Goal: Information Seeking & Learning: Learn about a topic

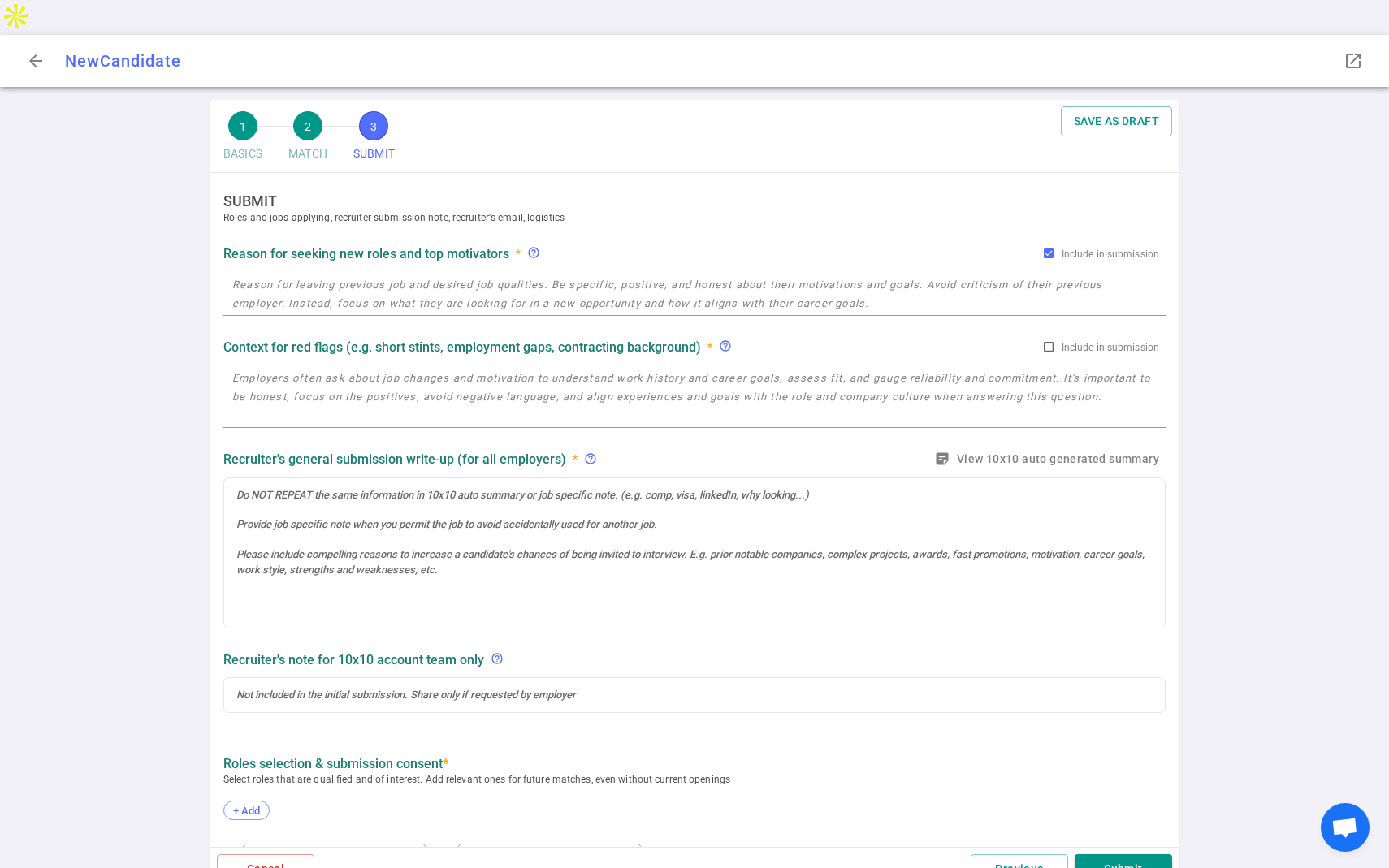
radio input "true"
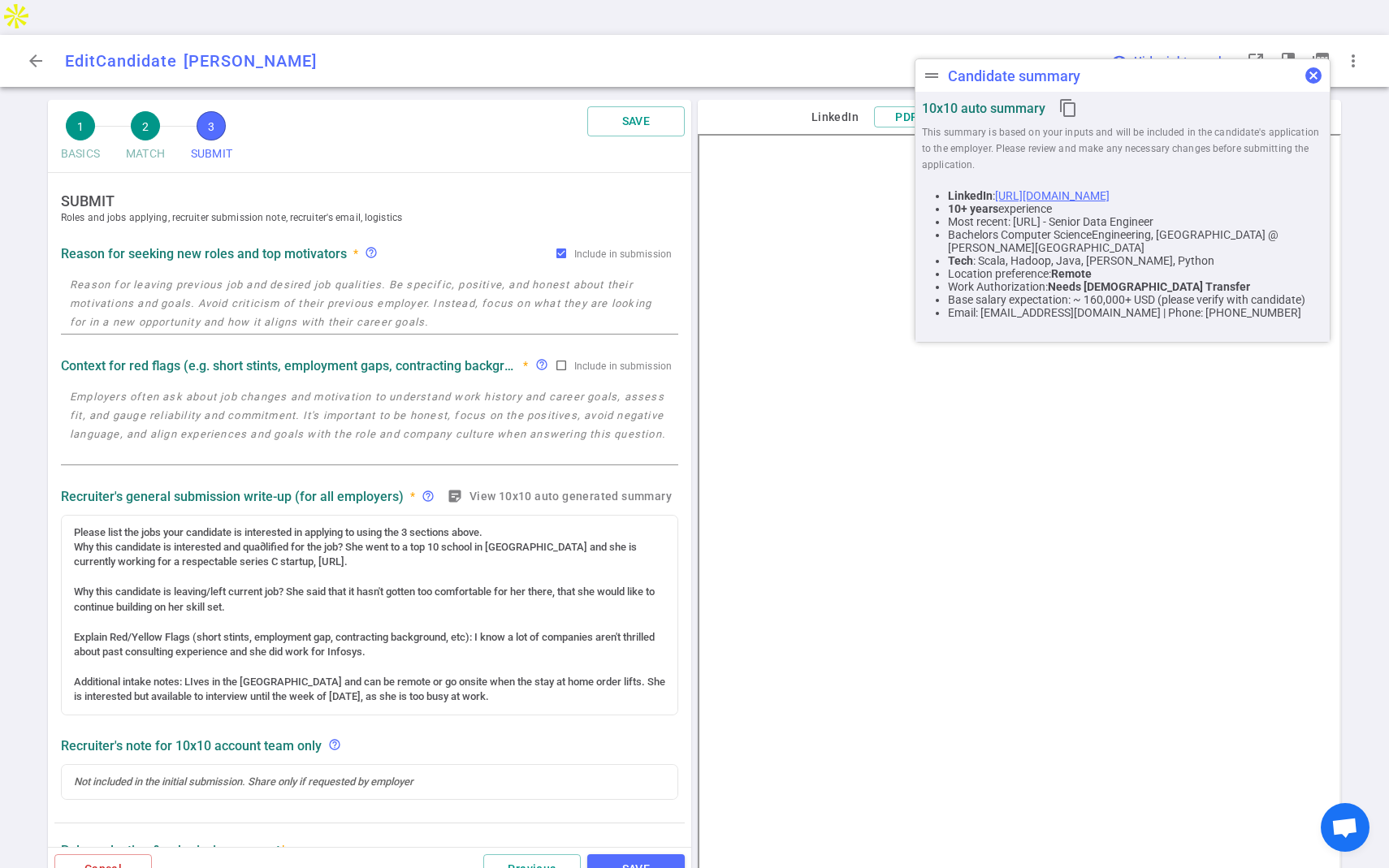
click at [1312, 78] on span "cancel" at bounding box center [1314, 76] width 20 height 20
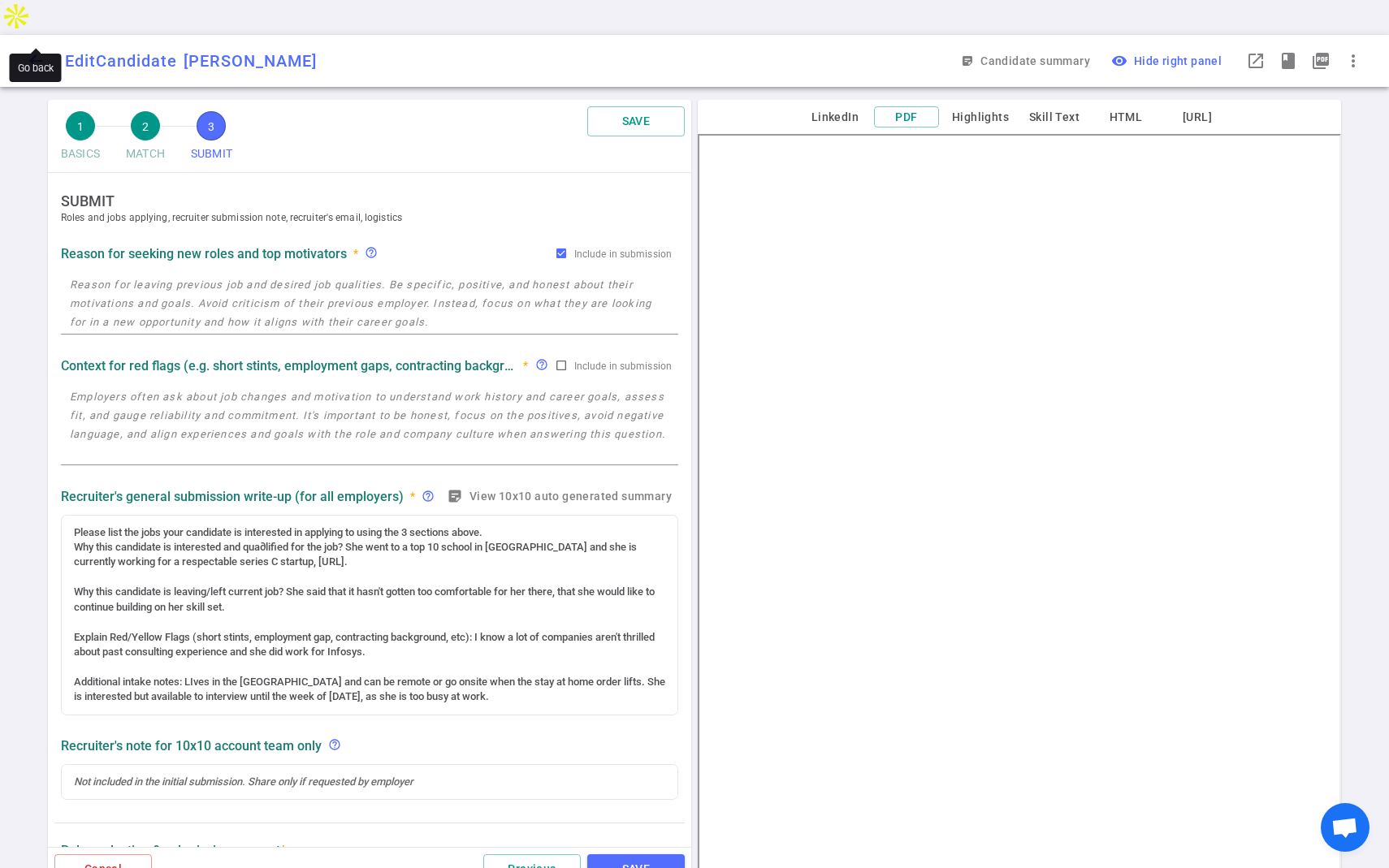
click at [30, 51] on span "arrow_back" at bounding box center [36, 61] width 20 height 20
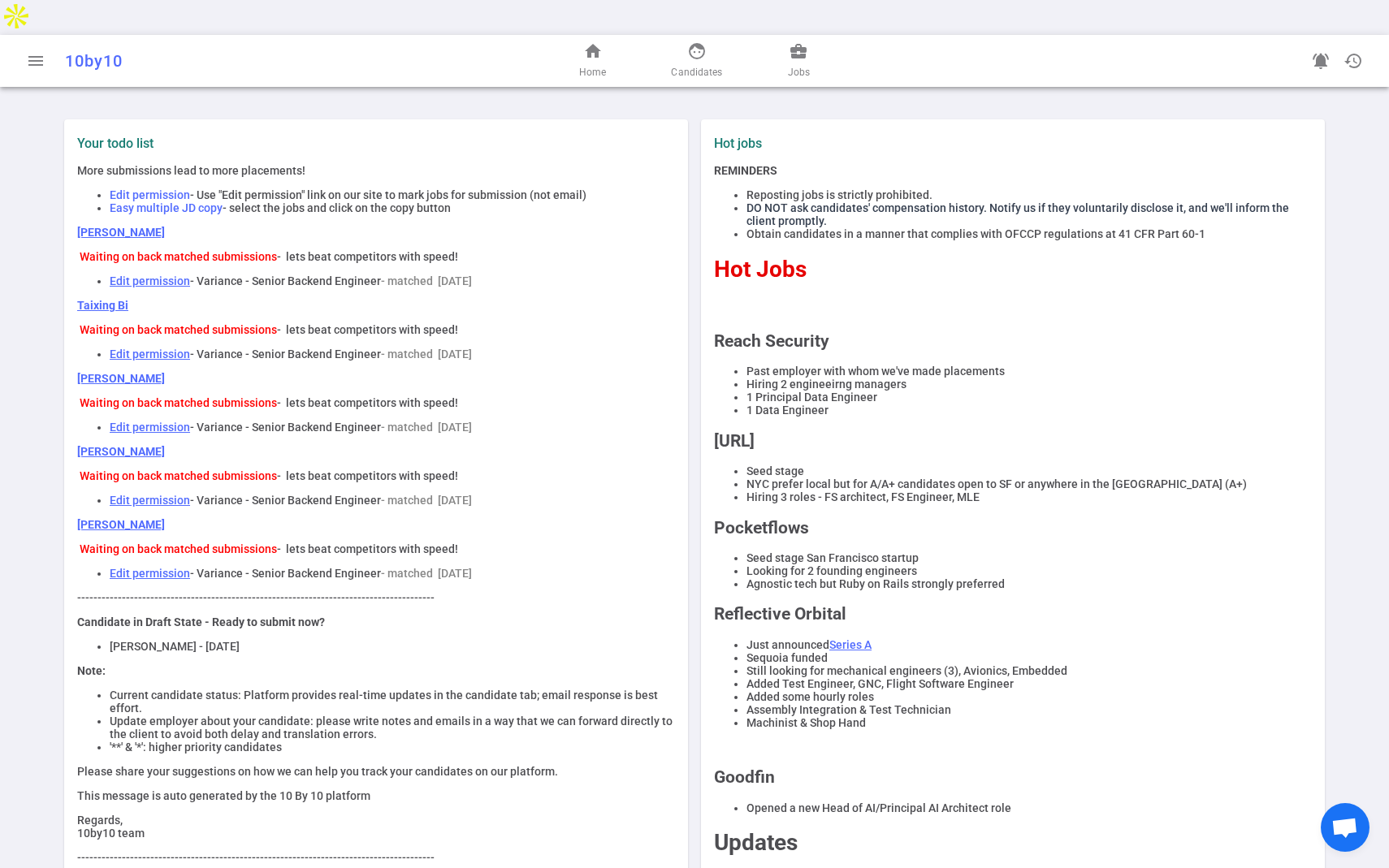
click at [144, 518] on link "[PERSON_NAME]" at bounding box center [121, 525] width 87 height 13
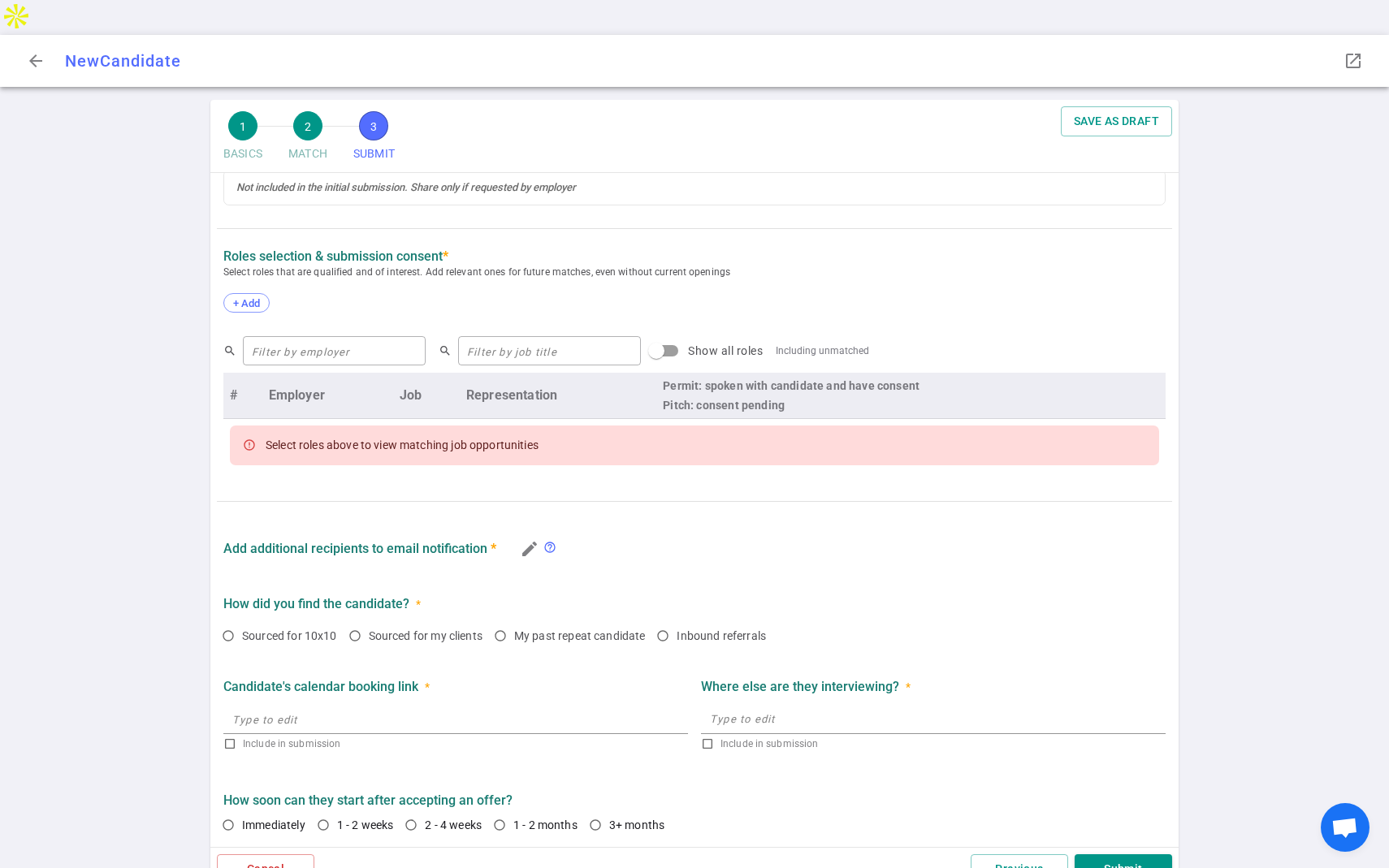
scroll to position [509, 0]
radio input "true"
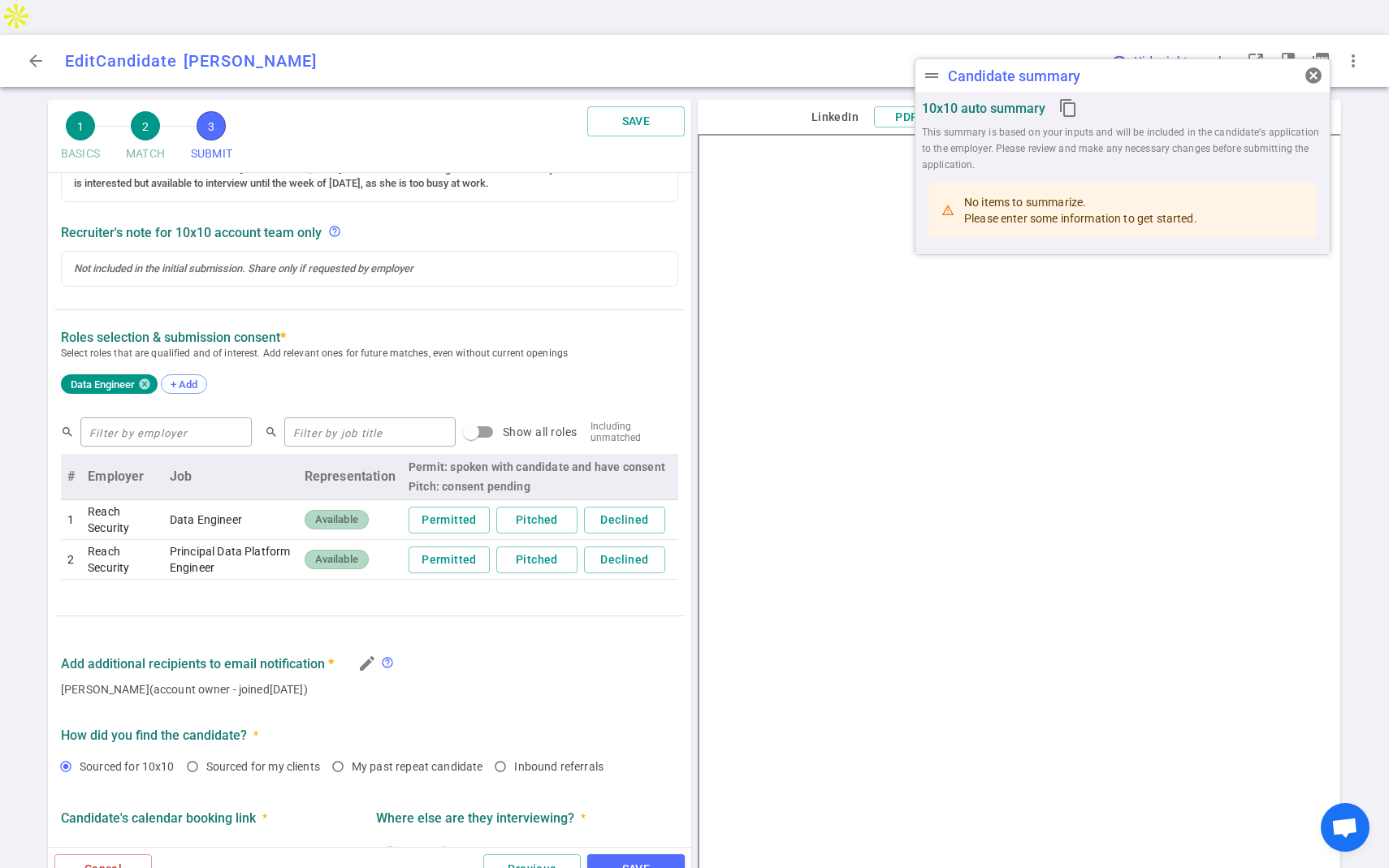
scroll to position [597, 0]
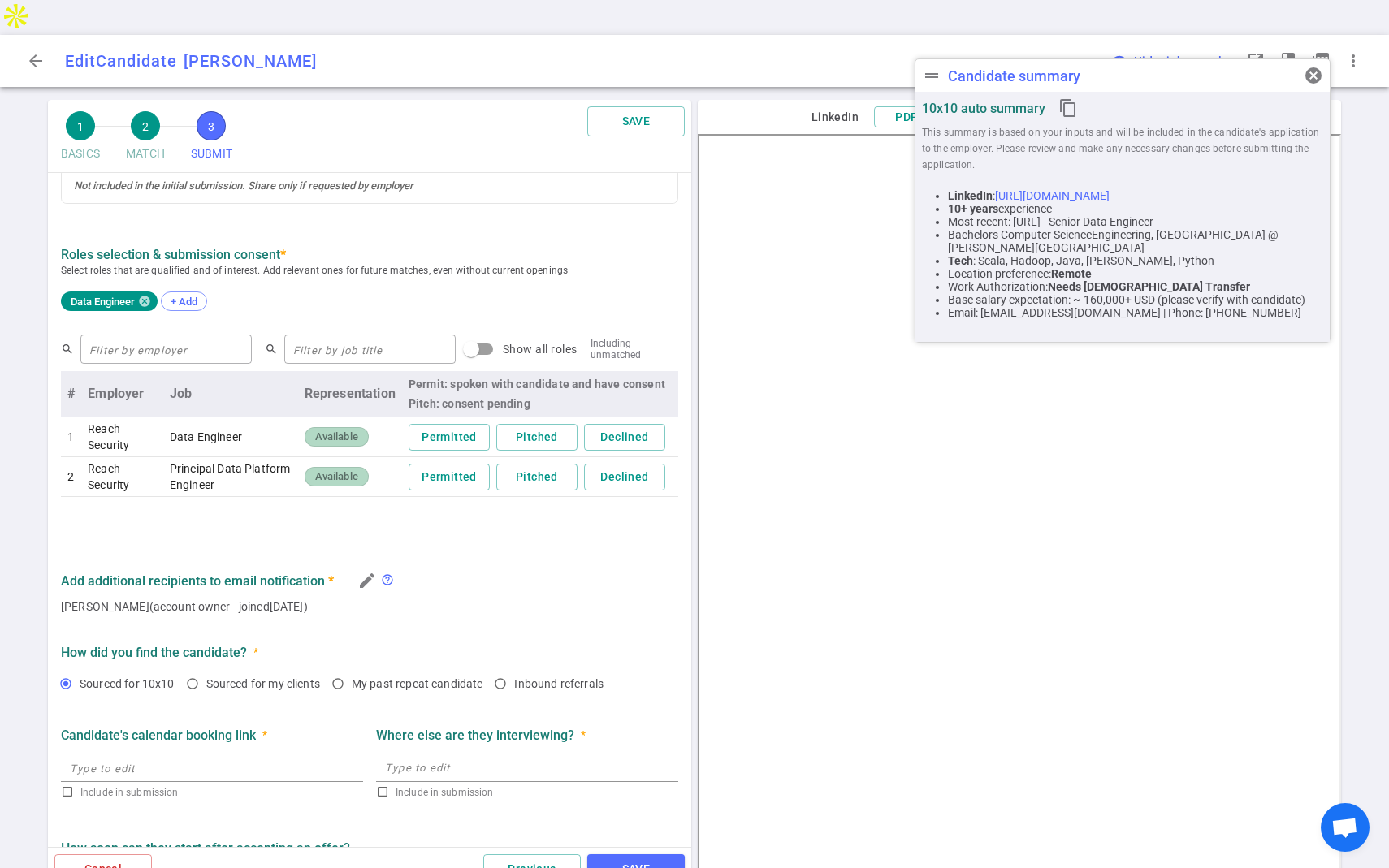
click at [1052, 196] on link "https://www.linkedin.com/in/malathiramasamy/" at bounding box center [1052, 196] width 114 height 13
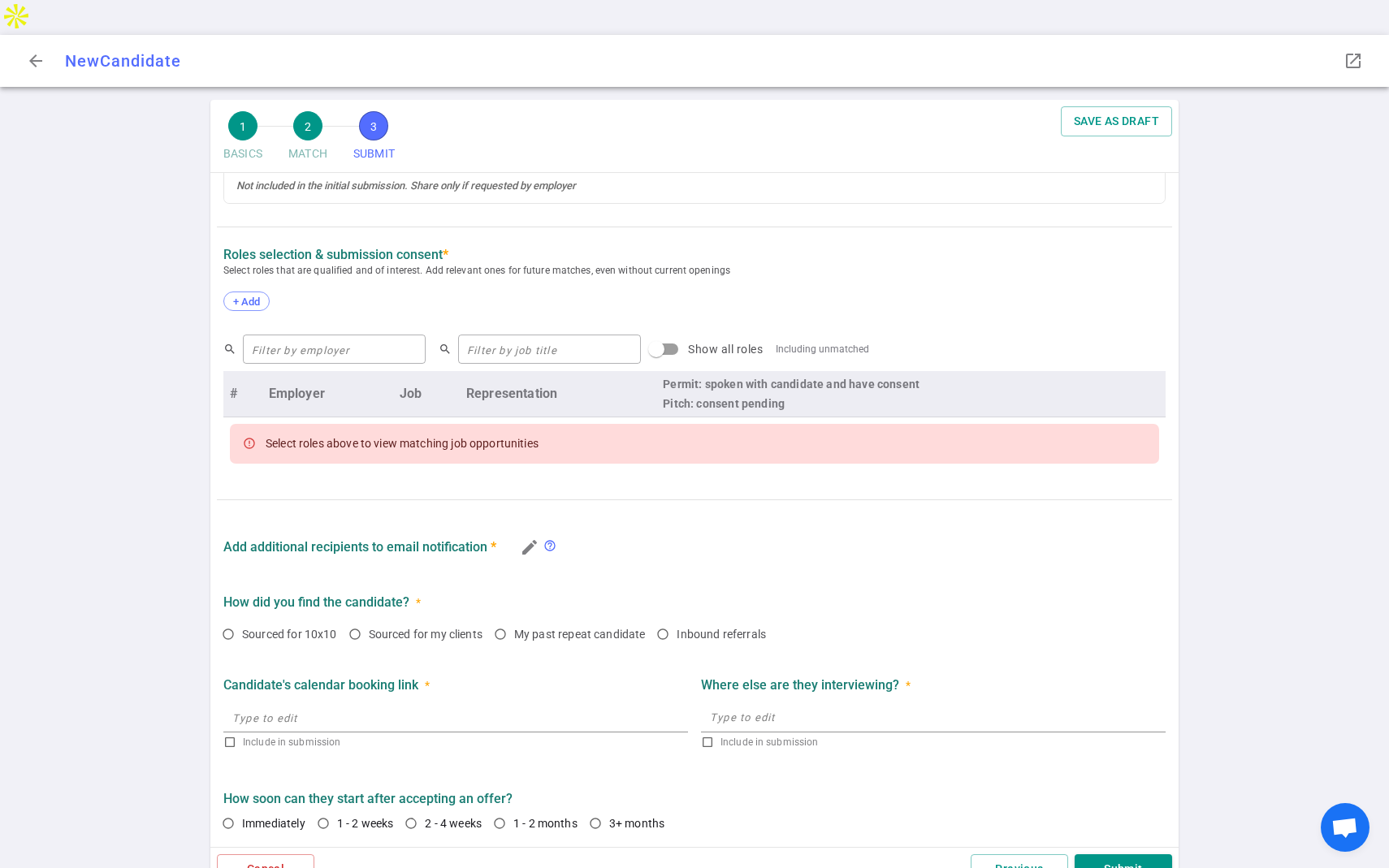
scroll to position [286, 0]
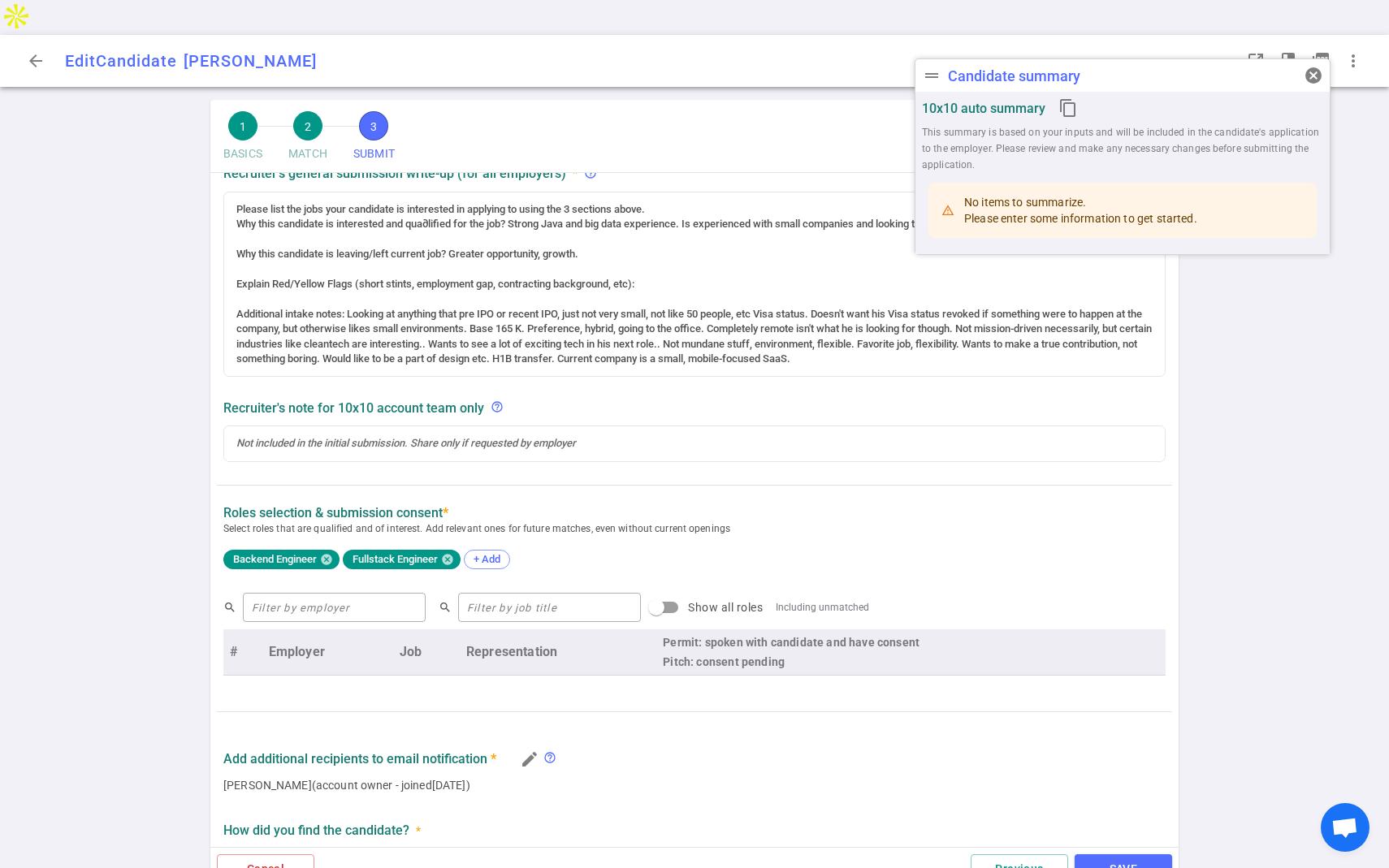
radio input "true"
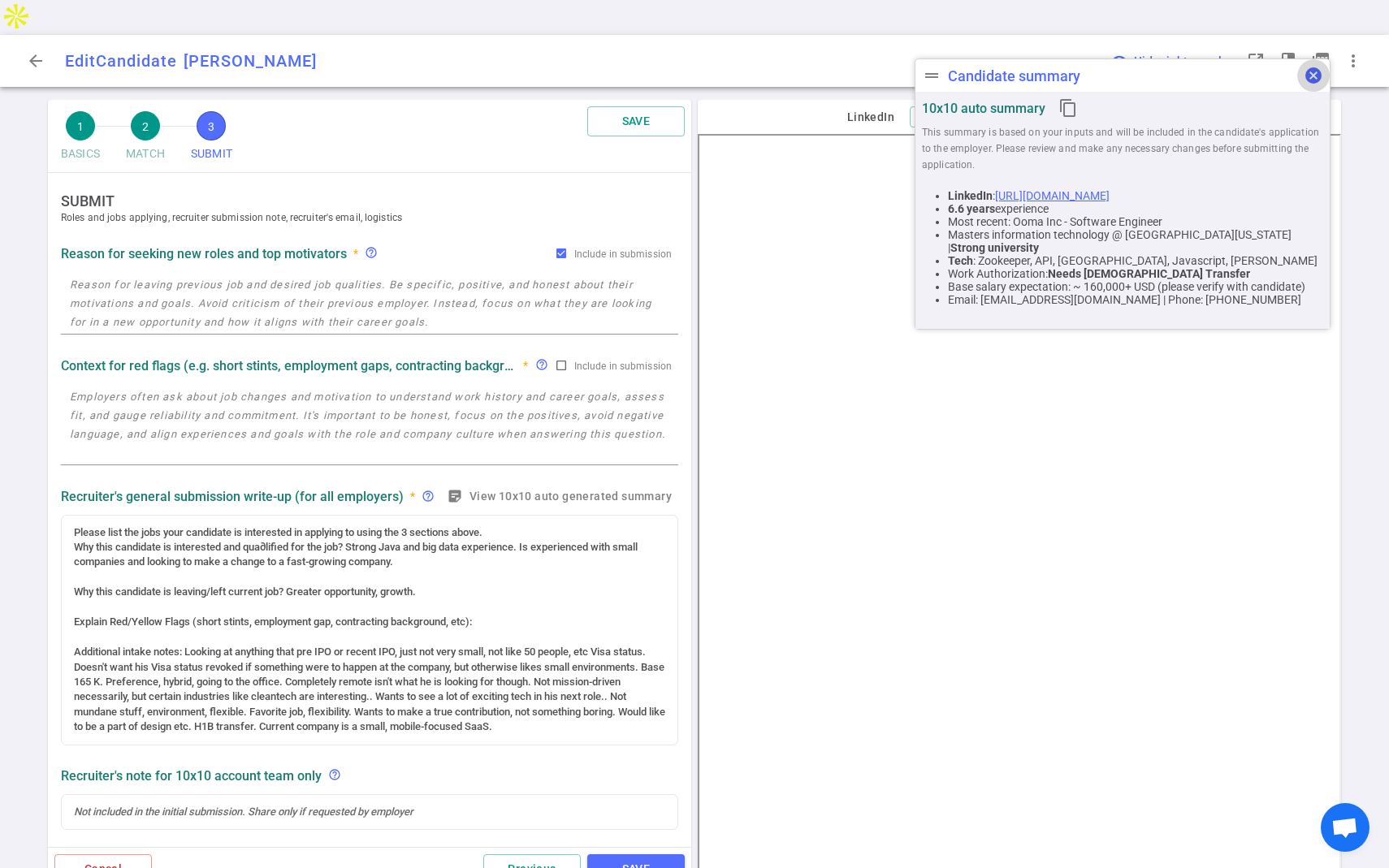
click at [1314, 77] on span "cancel" at bounding box center [1314, 76] width 20 height 20
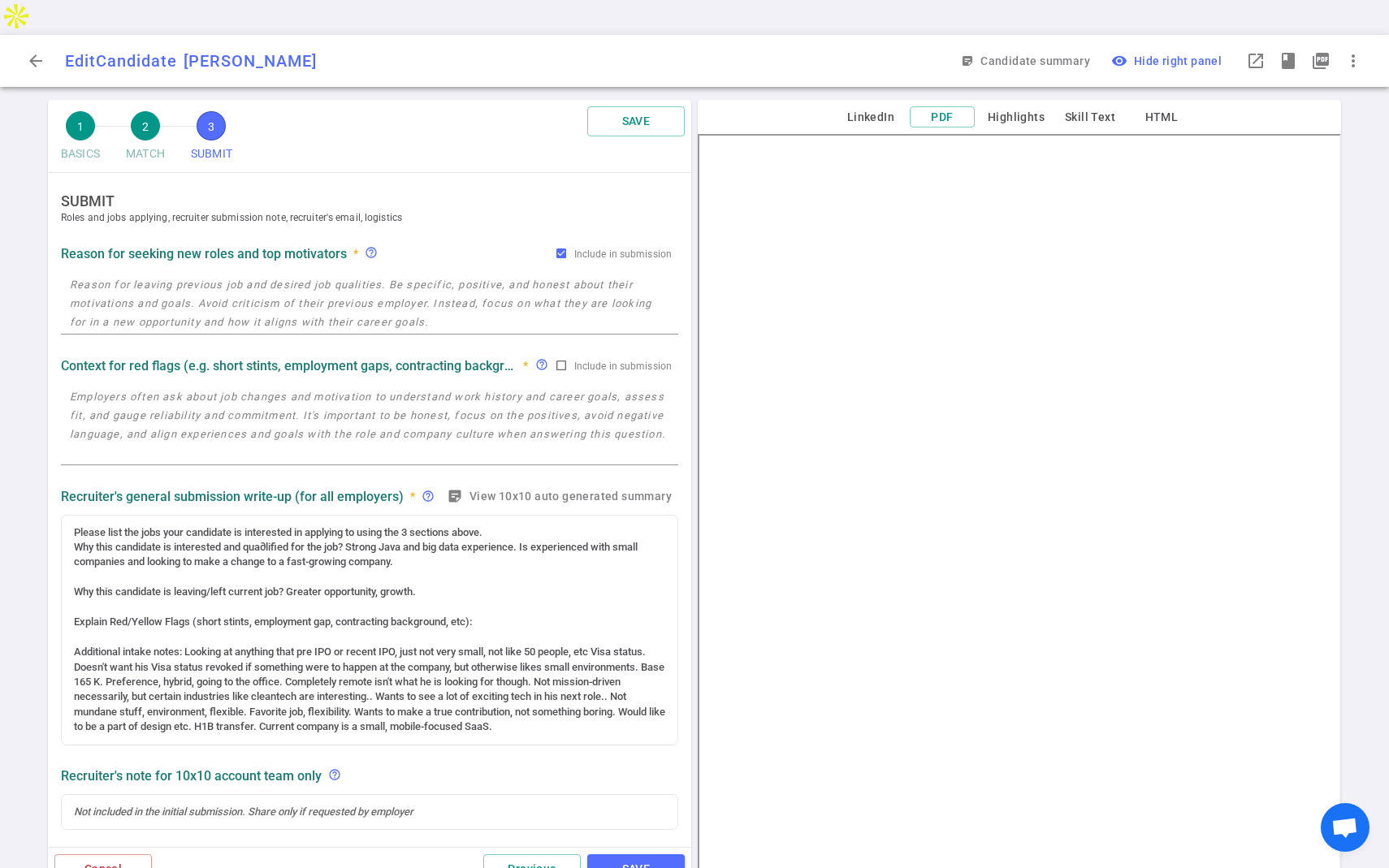
click at [864, 100] on div "LinkedIn PDF Highlights Skill Text HTML" at bounding box center [1019, 117] width 644 height 34
click at [864, 107] on button "LinkedIn" at bounding box center [871, 117] width 65 height 21
